Goal: Information Seeking & Learning: Learn about a topic

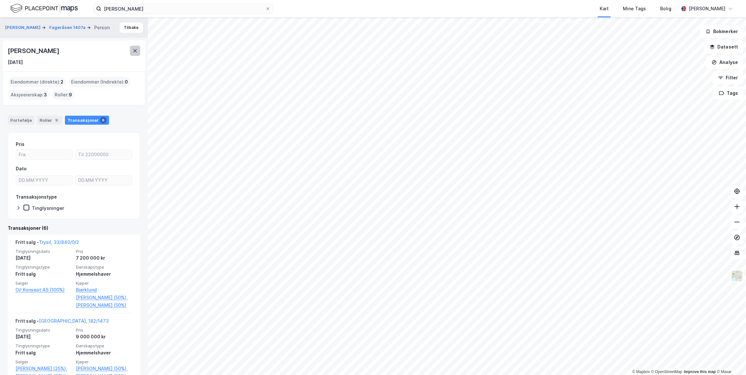
click at [134, 50] on icon at bounding box center [134, 50] width 5 height 5
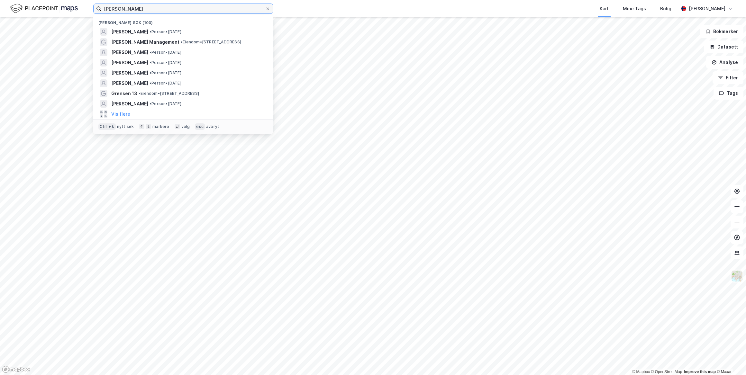
drag, startPoint x: 173, startPoint y: 7, endPoint x: 49, endPoint y: 13, distance: 124.2
click at [49, 13] on div "[PERSON_NAME] Nylige søk (100) [PERSON_NAME] • Person • [DATE] [PERSON_NAME] Ma…" at bounding box center [373, 8] width 746 height 17
paste input "[PERSON_NAME]"
type input "[PERSON_NAME]"
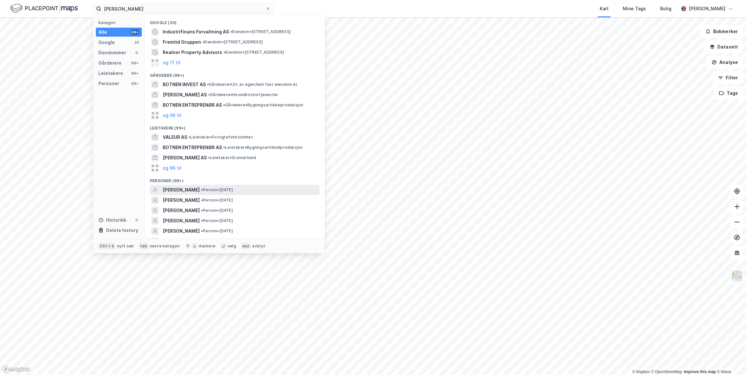
click at [196, 190] on span "[PERSON_NAME]" at bounding box center [181, 190] width 37 height 8
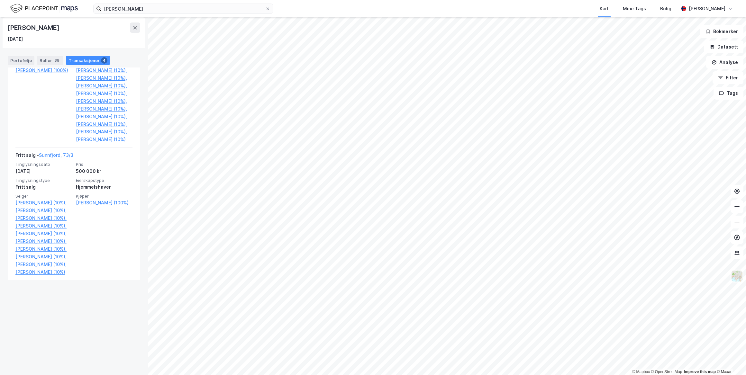
scroll to position [376, 0]
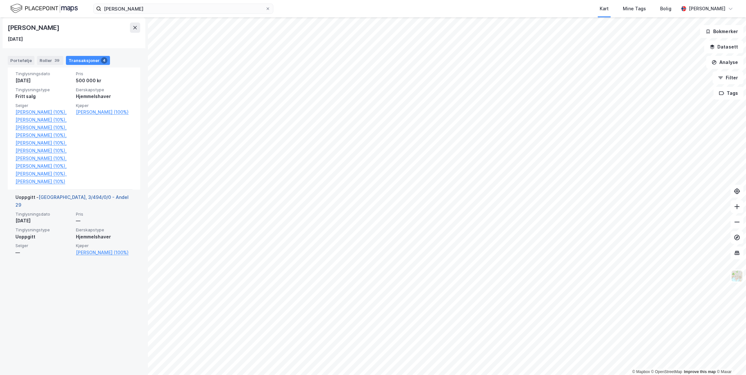
click at [67, 208] on link "[GEOGRAPHIC_DATA], 3/494/0/0 - Andel 29" at bounding box center [71, 200] width 113 height 13
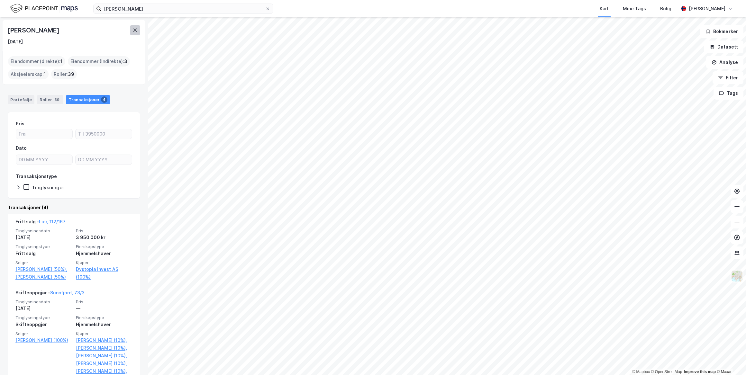
click at [133, 30] on icon at bounding box center [134, 30] width 5 height 5
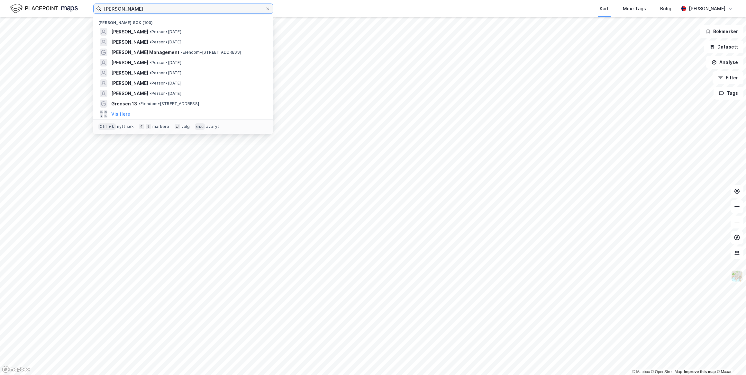
click at [160, 8] on input "[PERSON_NAME]" at bounding box center [183, 9] width 164 height 10
drag, startPoint x: 166, startPoint y: 8, endPoint x: 84, endPoint y: 8, distance: 82.6
click at [84, 8] on div "[PERSON_NAME] Nylige søk (100) [PERSON_NAME] • Person • [DATE] [PERSON_NAME] • …" at bounding box center [373, 8] width 746 height 17
paste input "[PERSON_NAME]"
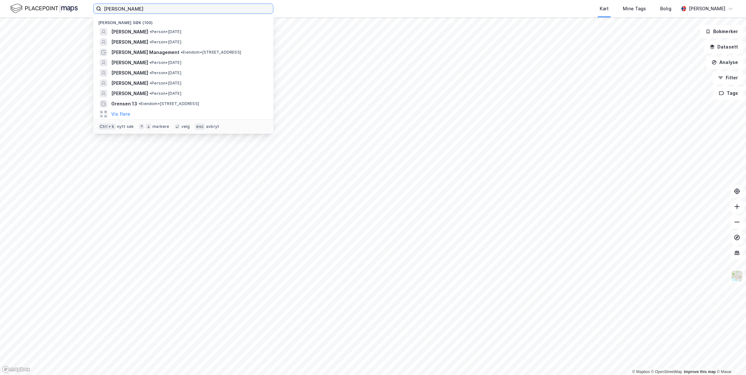
type input "[PERSON_NAME]"
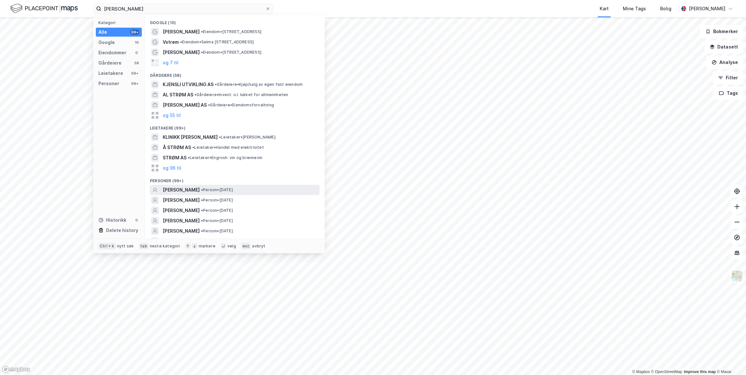
click at [200, 188] on span "[PERSON_NAME]" at bounding box center [181, 190] width 37 height 8
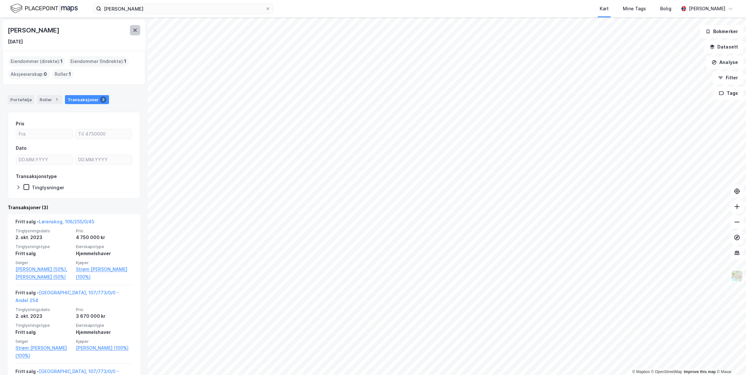
click at [134, 31] on icon at bounding box center [134, 30] width 5 height 5
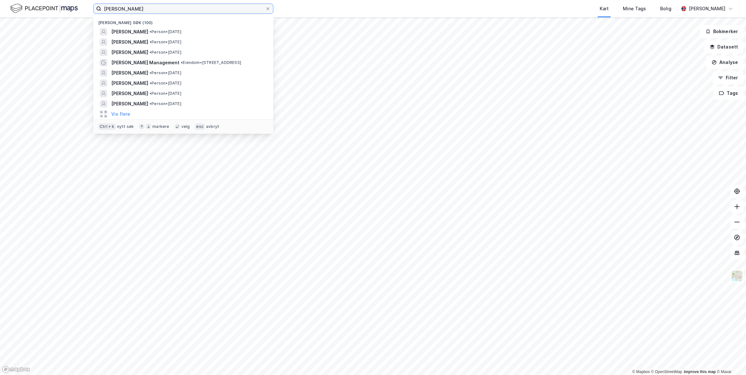
drag, startPoint x: 166, startPoint y: 9, endPoint x: 50, endPoint y: 10, distance: 115.7
click at [51, 10] on div "[PERSON_NAME] søk (100) [PERSON_NAME] • Person • [DATE] [PERSON_NAME] • Person …" at bounding box center [373, 8] width 746 height 17
paste input "Mads Agerup"
type input "Mads Agerup"
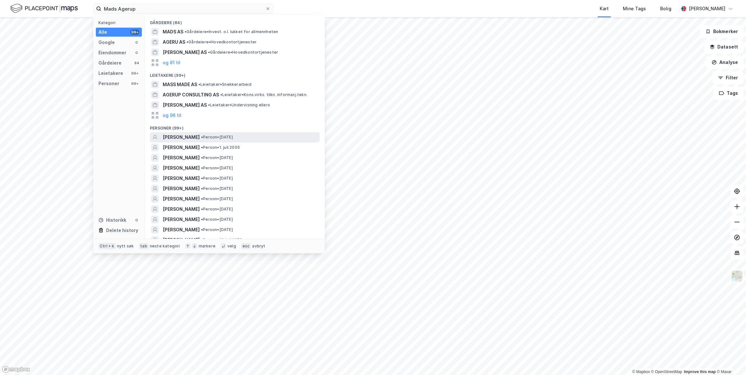
click at [191, 137] on span "[PERSON_NAME]" at bounding box center [181, 137] width 37 height 8
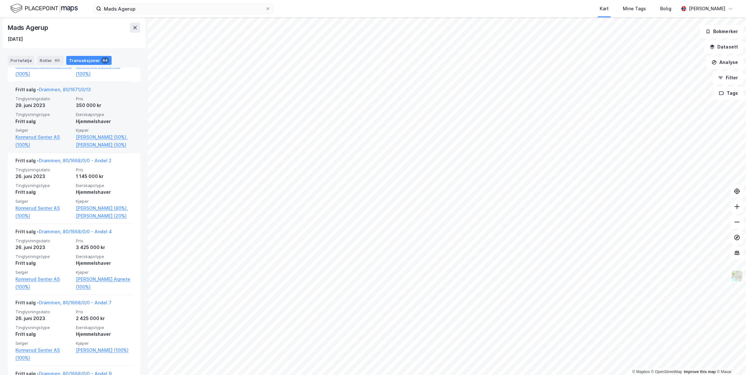
scroll to position [1636, 0]
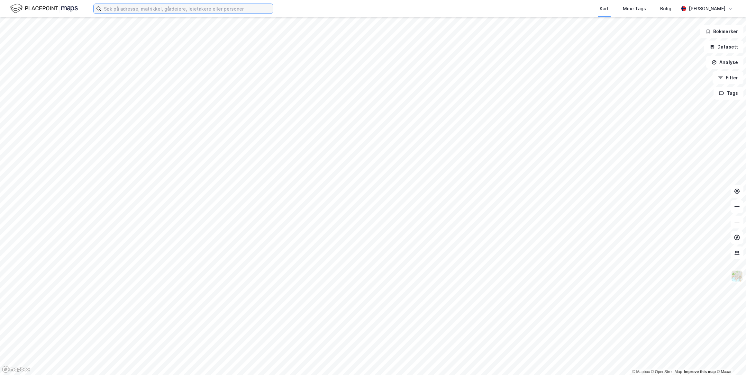
click at [161, 10] on input at bounding box center [187, 9] width 172 height 10
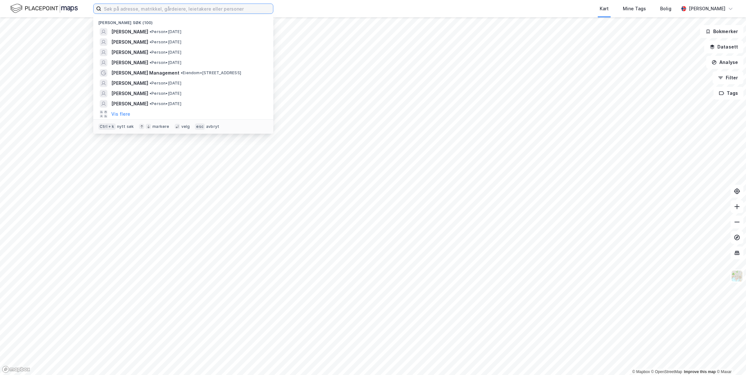
paste input "Mads Agerup"
type input "Mads Agerup"
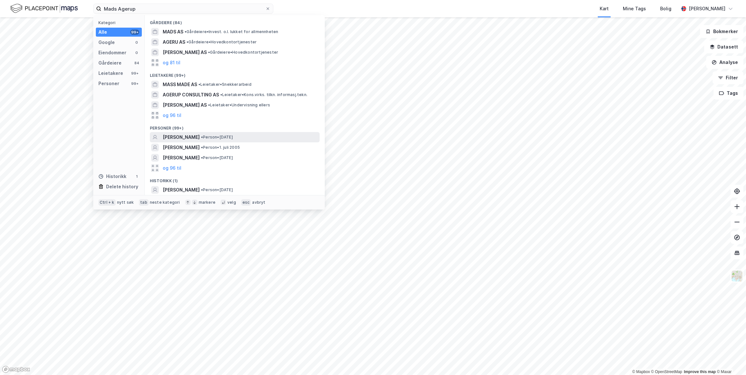
click at [191, 137] on span "[PERSON_NAME]" at bounding box center [181, 137] width 37 height 8
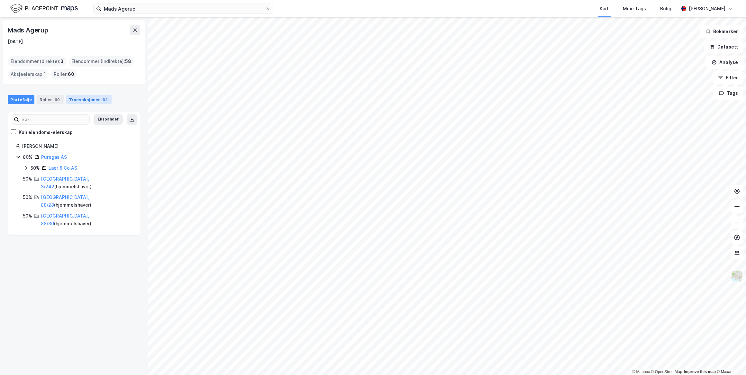
click at [83, 98] on div "Transaksjoner 64" at bounding box center [88, 99] width 45 height 9
